Goal: Information Seeking & Learning: Understand process/instructions

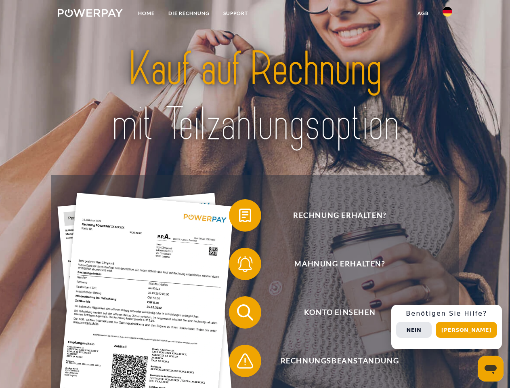
click at [90, 14] on img at bounding box center [90, 13] width 65 height 8
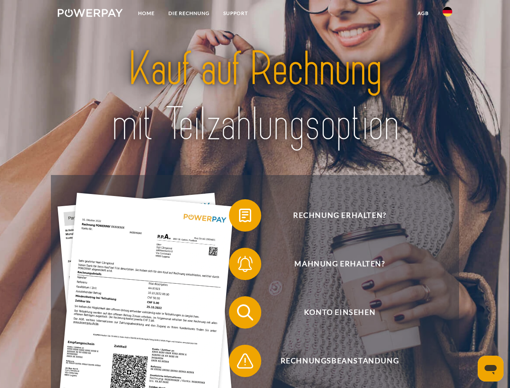
click at [448, 14] on img at bounding box center [448, 12] width 10 height 10
click at [423, 13] on link "agb" at bounding box center [423, 13] width 25 height 15
click at [239, 217] on span at bounding box center [233, 215] width 40 height 40
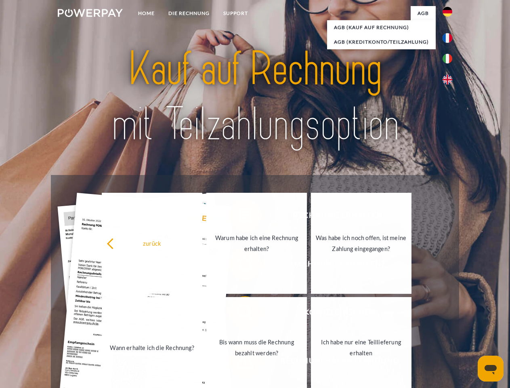
click at [239, 265] on div "Rechnung erhalten? Mahnung erhalten? Konto einsehen" at bounding box center [255, 336] width 408 height 323
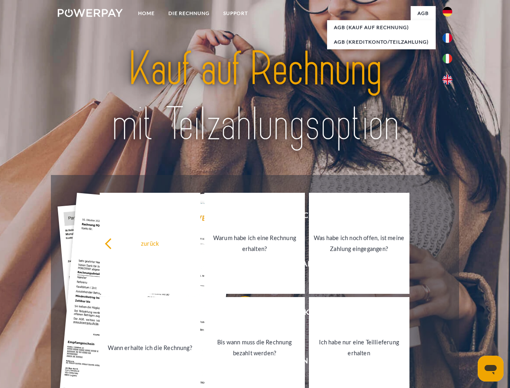
click at [239, 314] on link "Bis wann muss die Rechnung bezahlt werden?" at bounding box center [254, 347] width 101 height 101
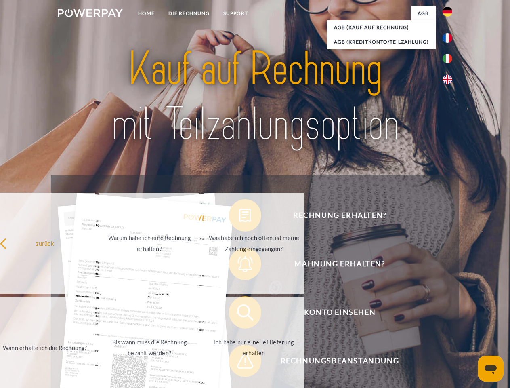
click at [239, 362] on span at bounding box center [233, 360] width 40 height 40
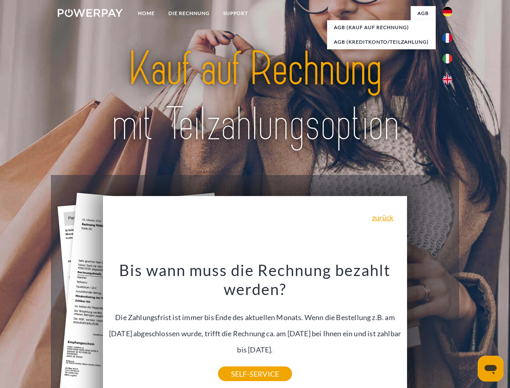
click at [450, 327] on div "Rechnung erhalten? Mahnung erhalten? Konto einsehen" at bounding box center [255, 336] width 408 height 323
click at [430, 328] on span "Konto einsehen" at bounding box center [340, 312] width 198 height 32
click at [469, 330] on header "Home DIE RECHNUNG SUPPORT" at bounding box center [255, 279] width 510 height 558
